Goal: Transaction & Acquisition: Purchase product/service

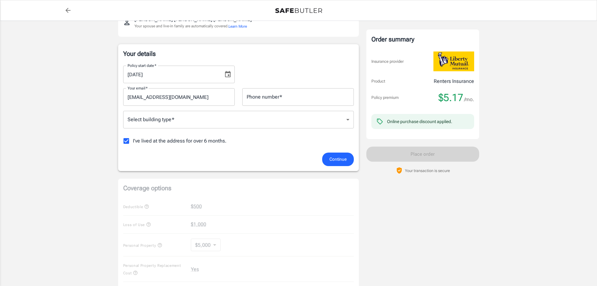
scroll to position [94, 0]
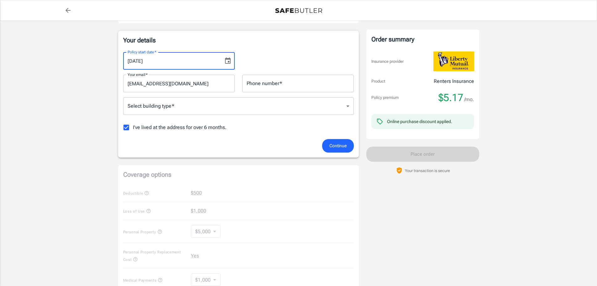
type input "[DATE]"
click at [96, 82] on div "Policy premium $ 5.17 /mo Liberty Mutual Renters Insurance [STREET_ADDRESS] You…" at bounding box center [298, 191] width 597 height 528
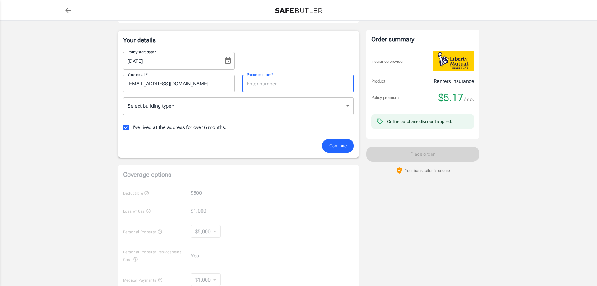
click at [286, 91] on input "Phone number   *" at bounding box center [298, 84] width 112 height 18
type input "8034099231"
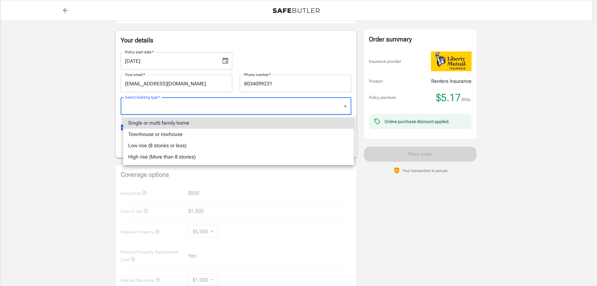
click at [332, 106] on body "Policy premium $ 5.17 /mo Liberty Mutual Renters Insurance [STREET_ADDRESS] You…" at bounding box center [298, 202] width 597 height 593
click at [169, 123] on li "Single or multi family home" at bounding box center [238, 122] width 231 height 11
type input "singlefamily"
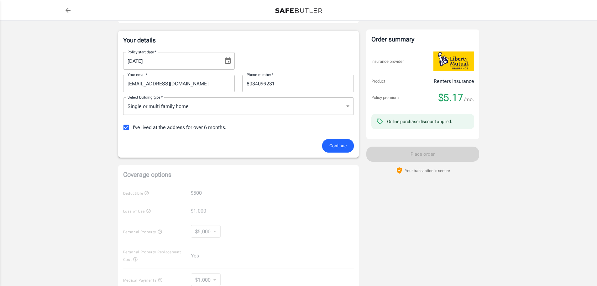
click at [177, 127] on span "I've lived at the address for over 6 months." at bounding box center [180, 128] width 94 height 8
click at [133, 127] on input "I've lived at the address for over 6 months." at bounding box center [126, 127] width 13 height 13
checkbox input "false"
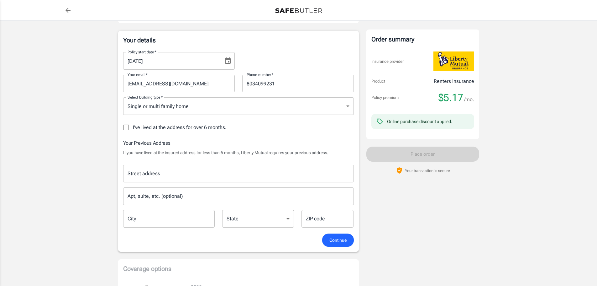
scroll to position [157, 0]
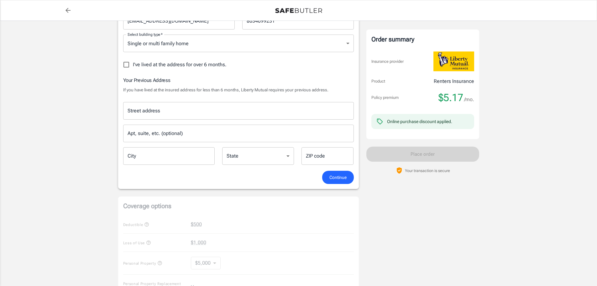
click at [187, 114] on input "Street address" at bounding box center [238, 111] width 225 height 12
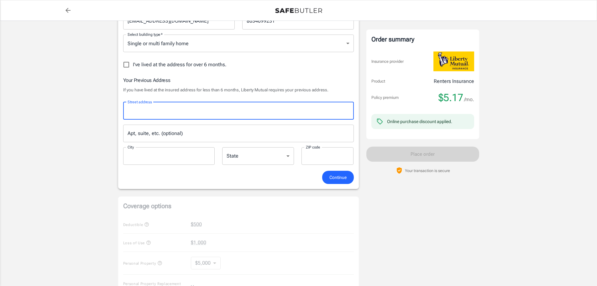
type input "[STREET_ADDRESS][PERSON_NAME]"
type input "[GEOGRAPHIC_DATA]"
type input "84115"
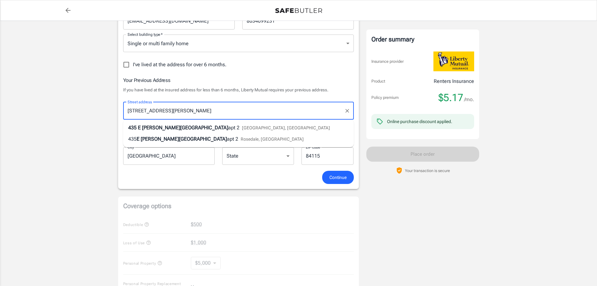
click at [202, 124] on div "[STREET_ADDRESS][PERSON_NAME]" at bounding box center [229, 128] width 202 height 8
type input "[STREET_ADDRESS][PERSON_NAME]"
select select "UT"
drag, startPoint x: 189, startPoint y: 115, endPoint x: 169, endPoint y: 113, distance: 19.5
click at [169, 113] on input "[STREET_ADDRESS][PERSON_NAME]" at bounding box center [234, 111] width 216 height 12
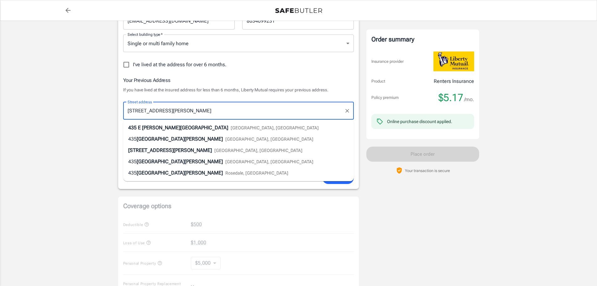
type input "[STREET_ADDRESS][PERSON_NAME]"
click at [95, 131] on div "Policy premium $ 5.17 /mo Liberty Mutual Renters Insurance [STREET_ADDRESS] You…" at bounding box center [298, 175] width 597 height 622
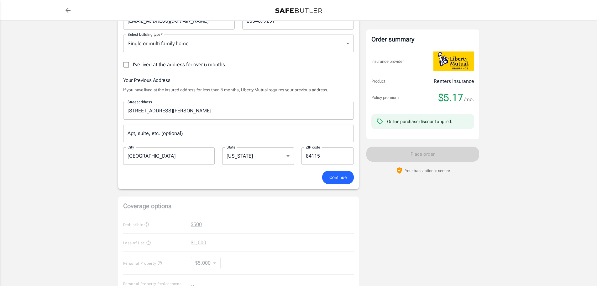
click at [160, 128] on div "Apt, suite, etc. (optional) Apt, suite, etc. (optional)" at bounding box center [238, 133] width 231 height 18
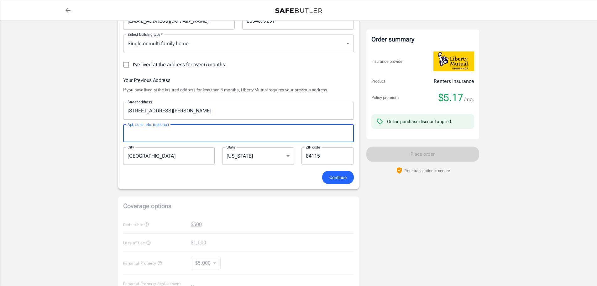
click at [155, 138] on input "Apt, suite, etc. (optional)" at bounding box center [238, 133] width 231 height 18
type input "Apt 2"
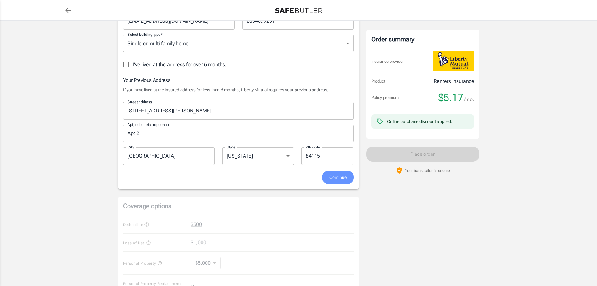
click at [336, 182] on button "Continue" at bounding box center [338, 177] width 32 height 13
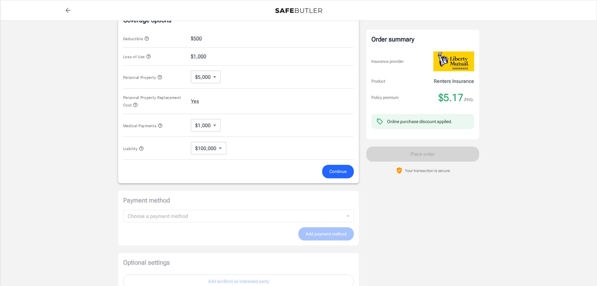
scroll to position [257, 0]
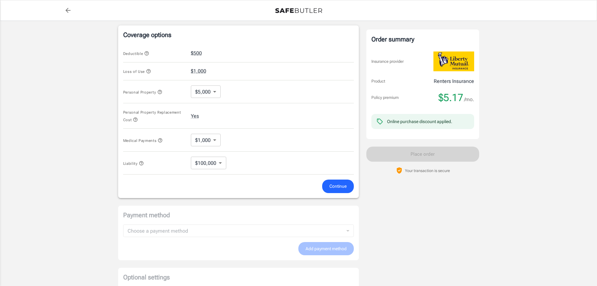
click at [143, 53] on span "Deductible" at bounding box center [136, 53] width 26 height 4
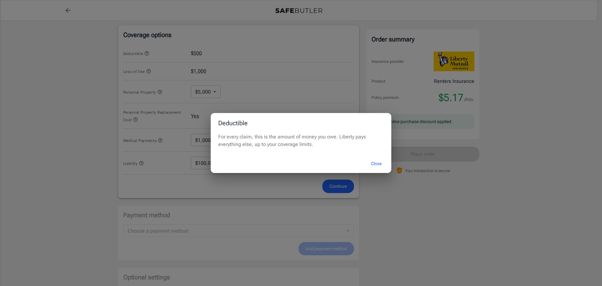
click at [144, 53] on div "Deductible For every claim, this is the amount of money you owe. Liberty pays e…" at bounding box center [301, 143] width 602 height 286
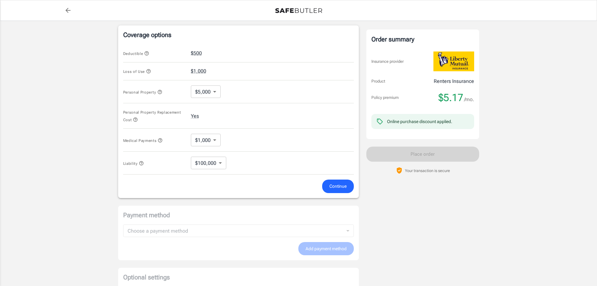
click at [149, 53] on icon "button" at bounding box center [146, 53] width 5 height 5
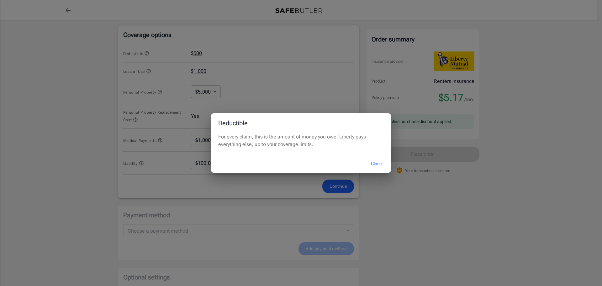
click at [149, 53] on div "Deductible For every claim, this is the amount of money you owe. Liberty pays e…" at bounding box center [301, 143] width 602 height 286
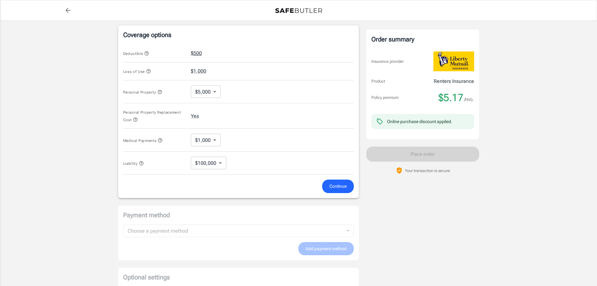
click at [198, 55] on button "$500" at bounding box center [196, 54] width 11 height 8
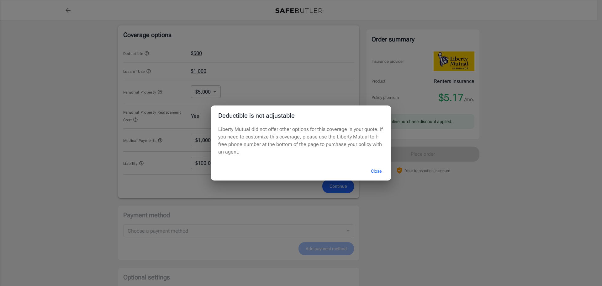
click at [376, 171] on button "Close" at bounding box center [376, 170] width 25 height 13
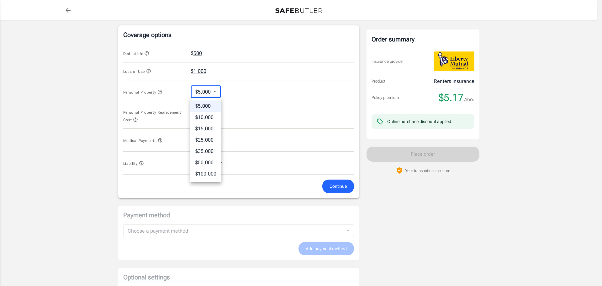
click at [218, 87] on body "Policy premium $ 5.17 /mo Liberty Mutual Renters Insurance [STREET_ADDRESS] You…" at bounding box center [301, 51] width 602 height 616
click at [159, 94] on div at bounding box center [301, 143] width 602 height 286
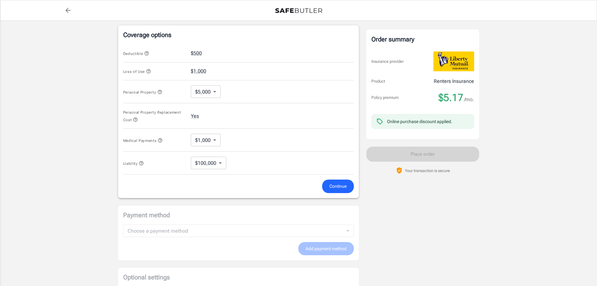
click at [159, 92] on icon "button" at bounding box center [159, 91] width 5 height 5
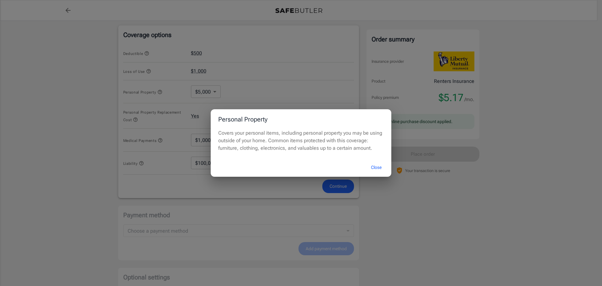
click at [159, 92] on div "Personal Property Covers your personal items, including personal property you m…" at bounding box center [301, 143] width 602 height 286
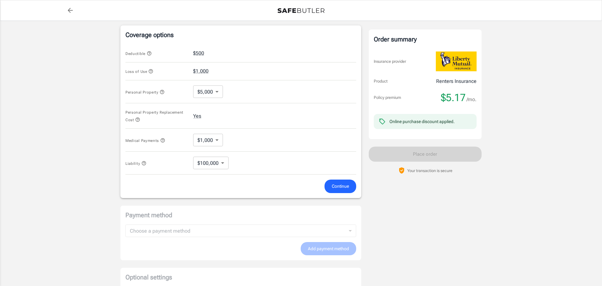
click at [214, 92] on body "Policy premium $ 5.17 /mo Liberty Mutual Renters Insurance [STREET_ADDRESS] You…" at bounding box center [301, 51] width 602 height 616
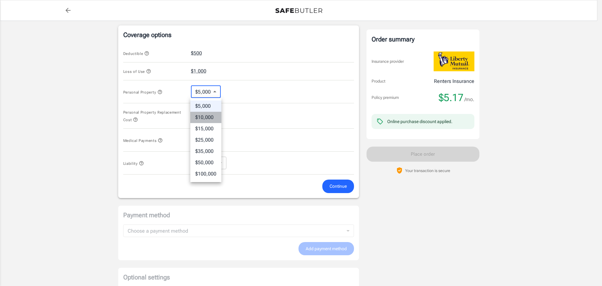
click at [204, 119] on li "$10,000" at bounding box center [205, 117] width 31 height 11
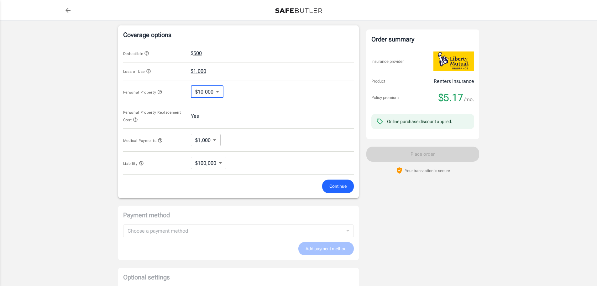
click at [256, 91] on div "Personal Property $10,000 10000 ​" at bounding box center [238, 91] width 231 height 23
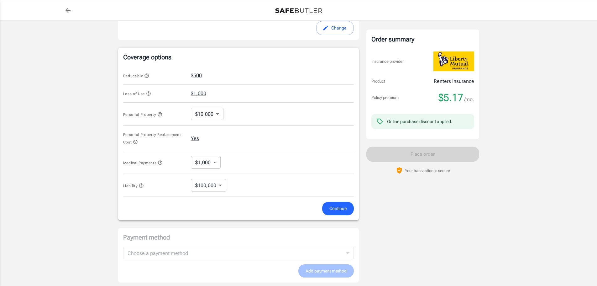
scroll to position [226, 0]
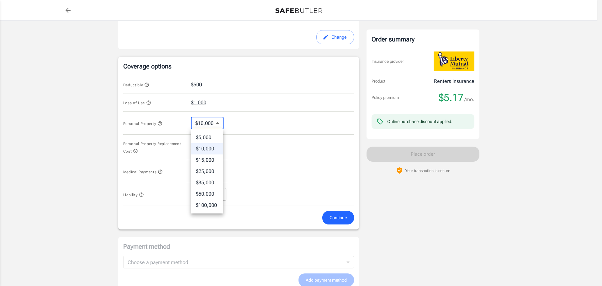
click at [211, 120] on body "Policy premium $ 5.17 /mo Liberty Mutual Renters Insurance [STREET_ADDRESS] You…" at bounding box center [301, 82] width 602 height 616
click at [206, 136] on li "$5,000" at bounding box center [207, 137] width 32 height 11
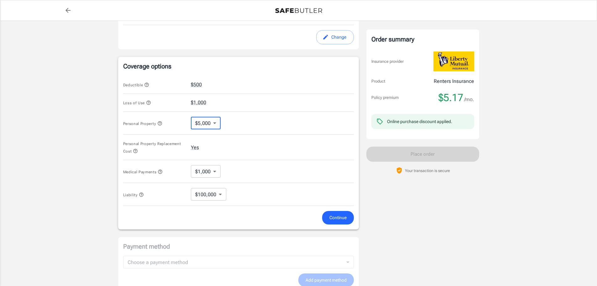
click at [274, 116] on div "Personal Property $5,000 5000 ​" at bounding box center [238, 123] width 231 height 23
click at [193, 125] on body "Policy premium $ 5.17 /mo Liberty Mutual Renters Insurance [STREET_ADDRESS] You…" at bounding box center [298, 82] width 597 height 616
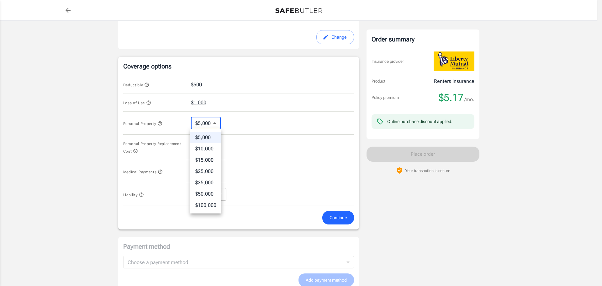
click at [215, 150] on li "$10,000" at bounding box center [205, 148] width 31 height 11
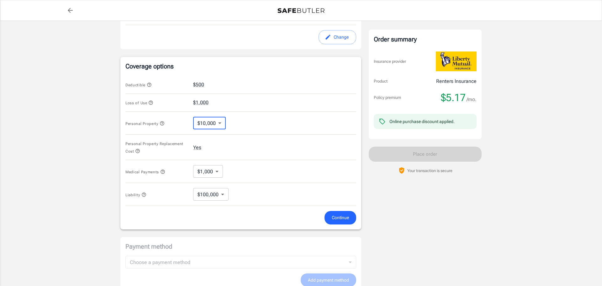
type input "10000"
click at [240, 128] on div "Personal Property $10,000 10000 ​" at bounding box center [238, 123] width 231 height 23
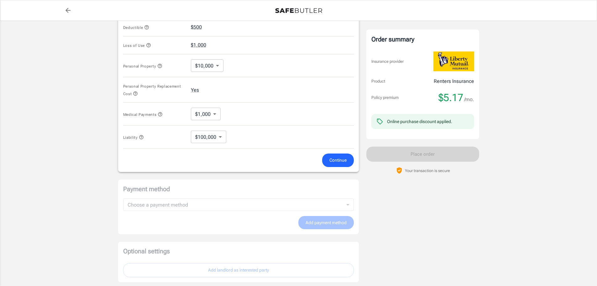
scroll to position [288, 0]
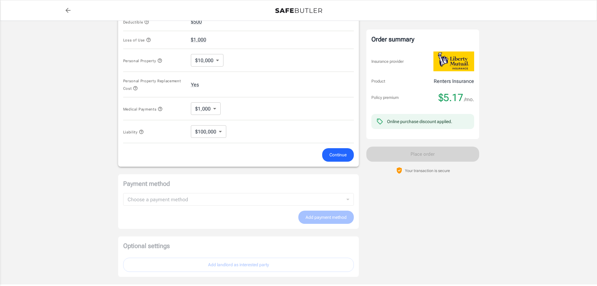
click at [131, 87] on span "Personal Property Replacement Cost" at bounding box center [152, 85] width 58 height 12
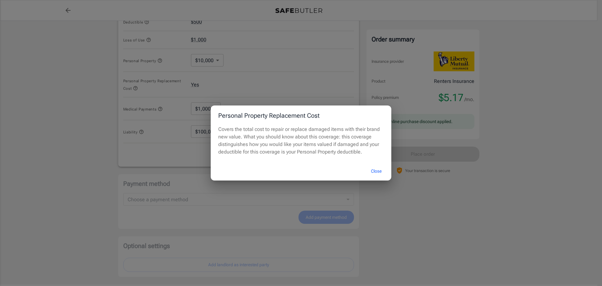
click at [145, 89] on div "Personal Property Replacement Cost Covers the total cost to repair or replace d…" at bounding box center [301, 143] width 602 height 286
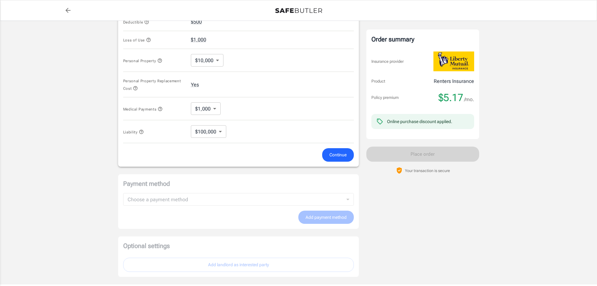
click at [161, 107] on icon "button" at bounding box center [160, 108] width 5 height 5
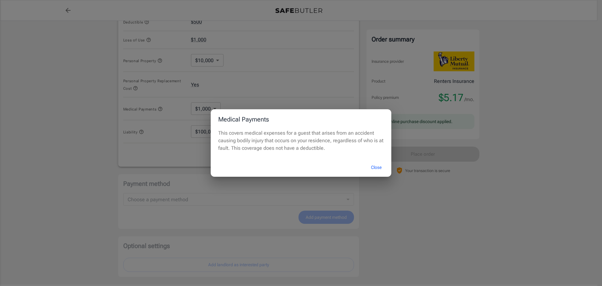
click at [160, 107] on div "Medical Payments This covers medical expenses for a guest that arises from an a…" at bounding box center [301, 143] width 602 height 286
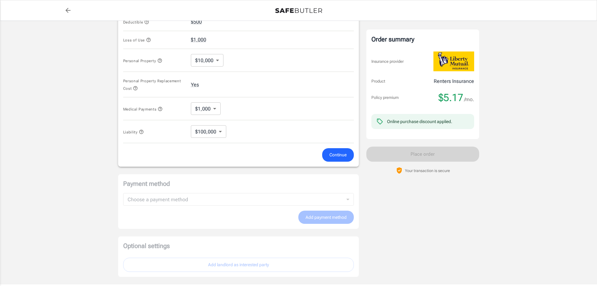
click at [214, 131] on body "Policy premium $ 5.17 /mo Liberty Mutual Renters Insurance [STREET_ADDRESS] You…" at bounding box center [298, 20] width 597 height 616
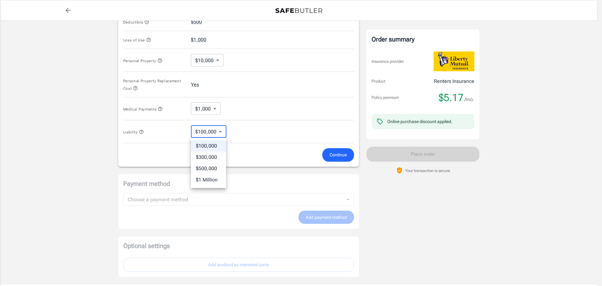
click at [164, 131] on div at bounding box center [301, 143] width 602 height 286
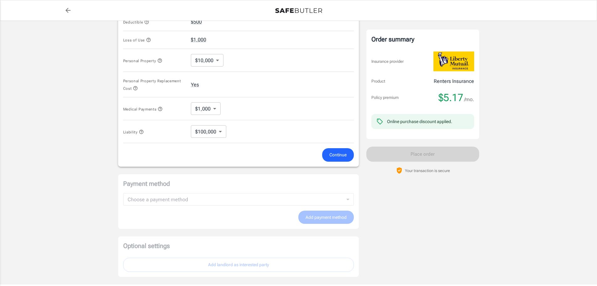
click at [139, 129] on icon "button" at bounding box center [141, 131] width 5 height 5
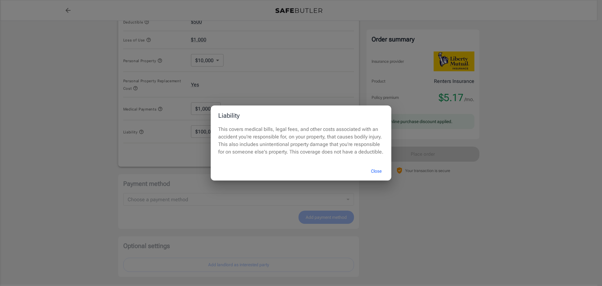
drag, startPoint x: 140, startPoint y: 129, endPoint x: 147, endPoint y: 135, distance: 9.5
click at [145, 135] on div "Liability This covers medical bills, legal fees, and other costs associated wit…" at bounding box center [301, 143] width 602 height 286
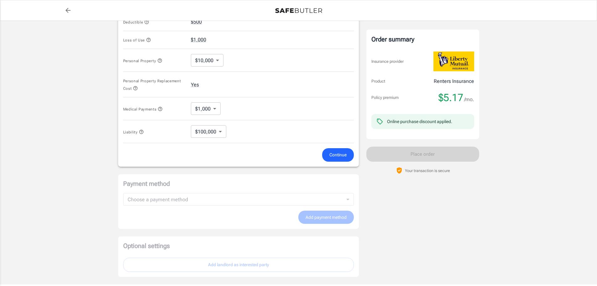
click at [335, 156] on span "Continue" at bounding box center [338, 155] width 17 height 8
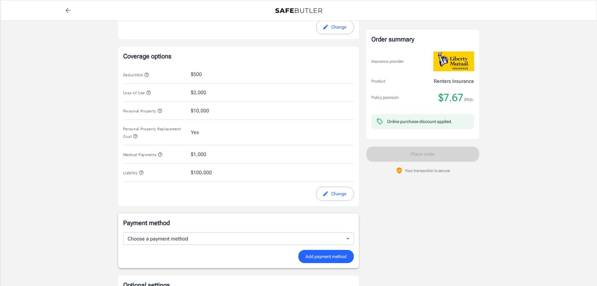
scroll to position [317, 0]
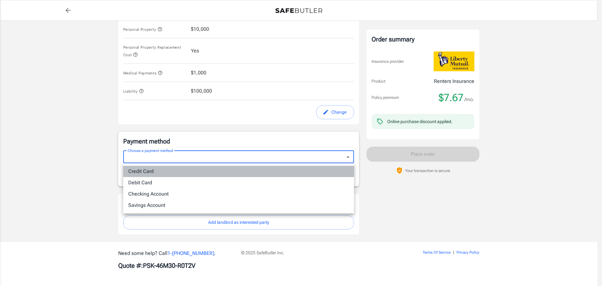
click at [137, 170] on li "Credit Card" at bounding box center [238, 171] width 231 height 11
type input "credit"
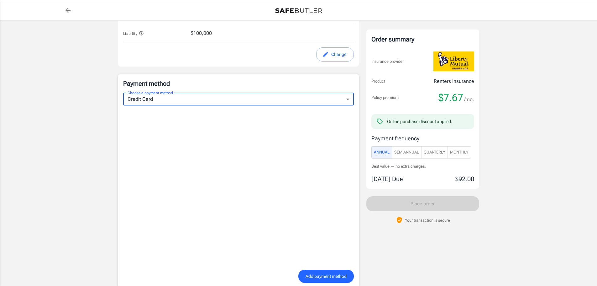
scroll to position [380, 0]
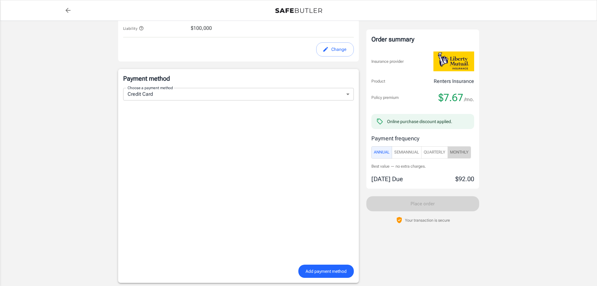
click at [456, 150] on span "Monthly" at bounding box center [459, 152] width 18 height 7
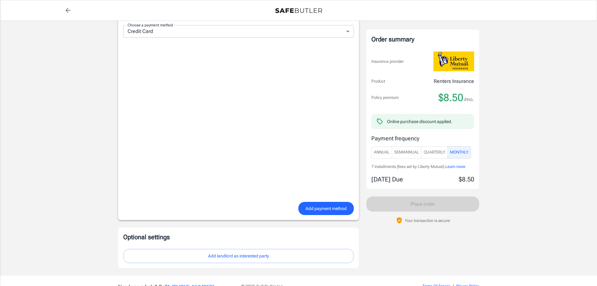
scroll to position [411, 0]
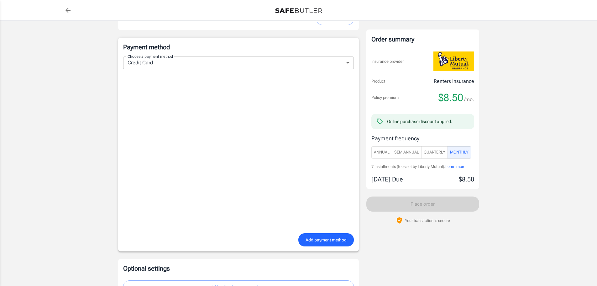
click at [437, 152] on span "Quarterly" at bounding box center [435, 152] width 22 height 7
click at [468, 151] on span "Monthly" at bounding box center [459, 152] width 18 height 7
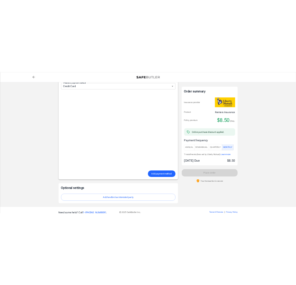
scroll to position [476, 0]
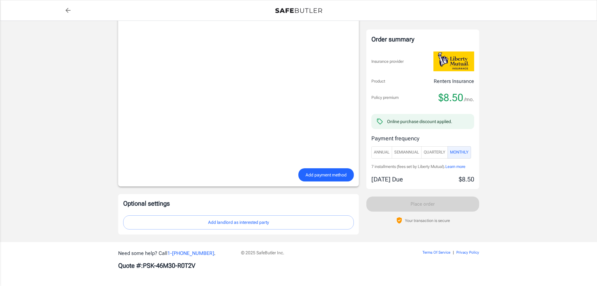
click at [230, 221] on button "Add landlord as interested party" at bounding box center [238, 222] width 231 height 14
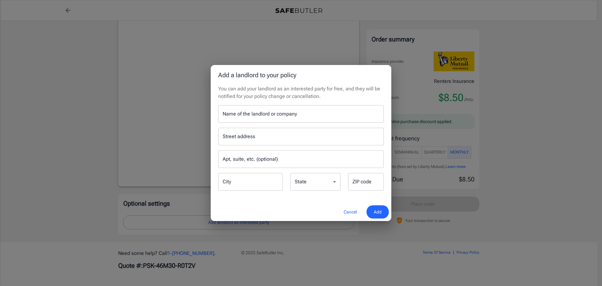
click at [290, 115] on input "Name of the landlord or company" at bounding box center [301, 114] width 166 height 18
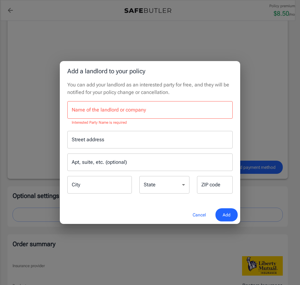
click at [101, 115] on input "Name of the landlord or company" at bounding box center [150, 110] width 166 height 18
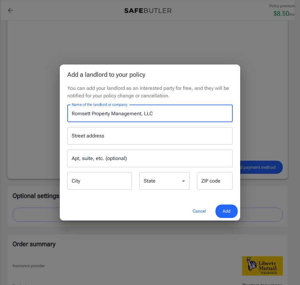
type input "Romsett Property Management, LLC"
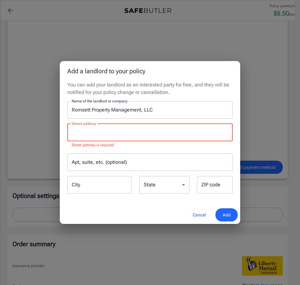
click at [111, 140] on div "Street address" at bounding box center [150, 133] width 166 height 18
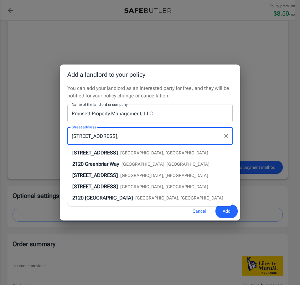
click at [150, 152] on span "[GEOGRAPHIC_DATA], [GEOGRAPHIC_DATA]" at bounding box center [164, 153] width 88 height 5
type input "[STREET_ADDRESS]"
type input "[GEOGRAPHIC_DATA]"
select select "UT"
type input "84109"
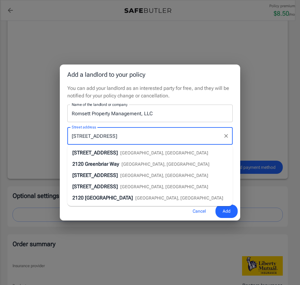
type input "[STREET_ADDRESS]"
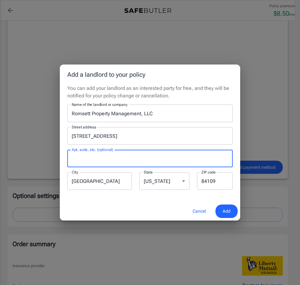
click at [134, 162] on input "Apt, suite, etc. (optional)" at bounding box center [150, 159] width 166 height 18
click at [225, 211] on span "Add" at bounding box center [227, 212] width 8 height 8
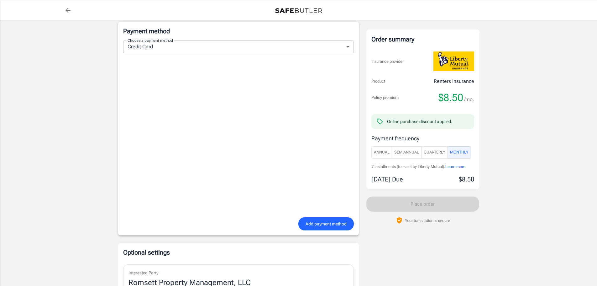
scroll to position [428, 0]
click at [256, 222] on div "Add payment method" at bounding box center [238, 222] width 238 height 13
click at [312, 223] on span "Add payment method" at bounding box center [326, 223] width 41 height 8
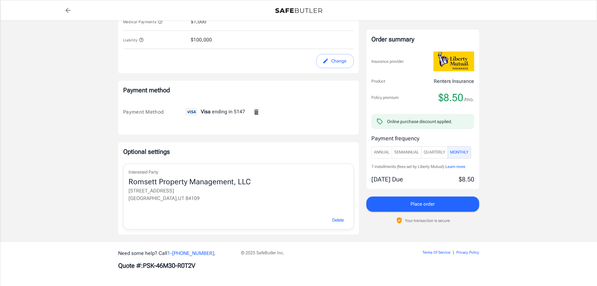
scroll to position [368, 0]
click at [410, 203] on button "Place order" at bounding box center [423, 203] width 113 height 15
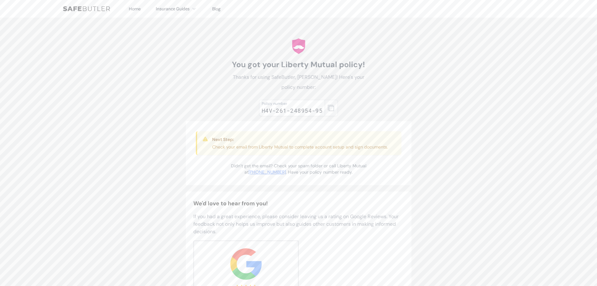
click at [331, 108] on icon "button" at bounding box center [331, 108] width 6 height 6
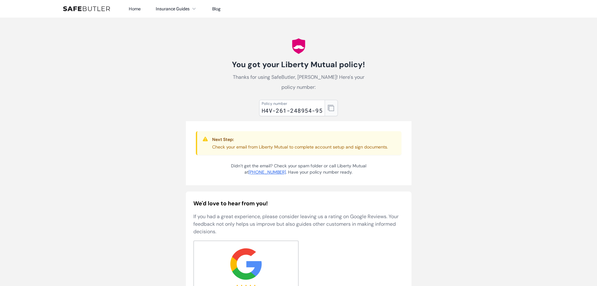
click at [330, 105] on icon "button" at bounding box center [331, 108] width 6 height 6
click at [140, 152] on body "Home Insurance Guides Renters Insurance Blog" at bounding box center [298, 242] width 597 height 485
